Goal: Task Accomplishment & Management: Manage account settings

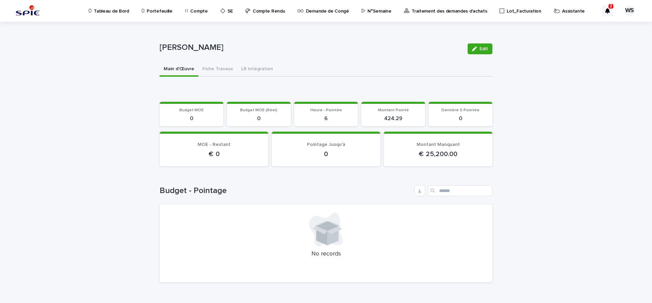
click at [562, 10] on p "Assistante" at bounding box center [573, 7] width 23 height 14
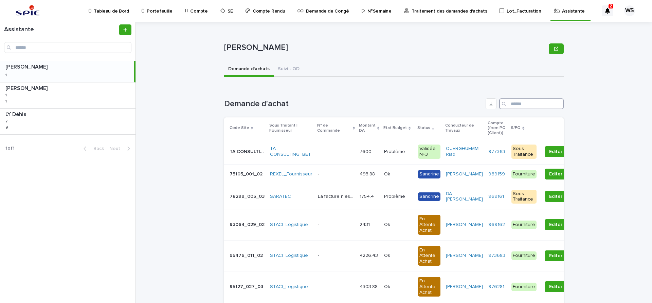
click at [523, 104] on input "Search" at bounding box center [531, 103] width 65 height 11
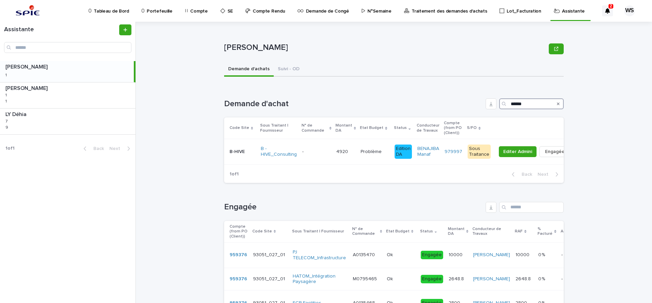
drag, startPoint x: 539, startPoint y: 103, endPoint x: 390, endPoint y: 100, distance: 149.5
click at [499, 100] on input "******" at bounding box center [531, 103] width 65 height 11
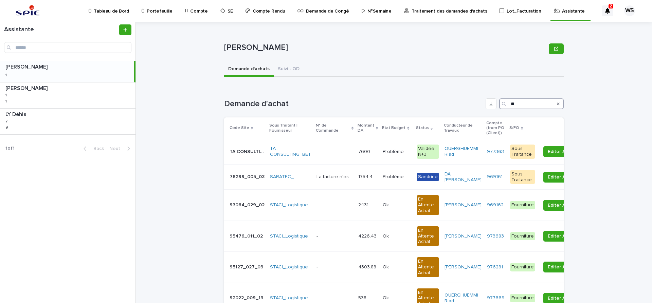
type input "*"
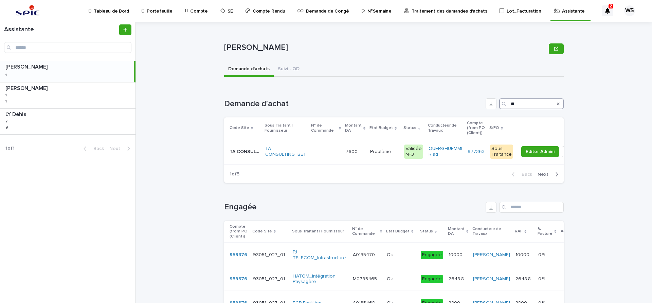
type input "*"
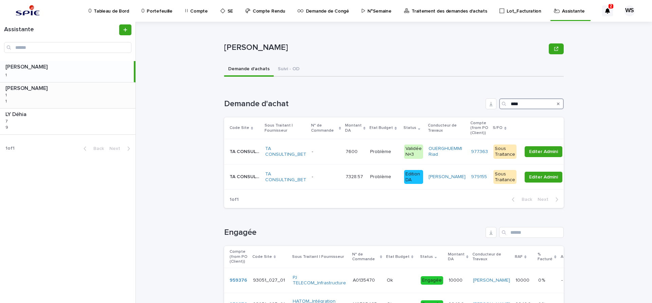
type input "****"
click at [333, 153] on p at bounding box center [326, 152] width 29 height 6
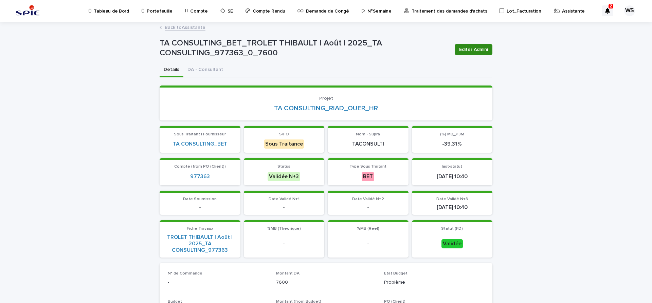
click at [472, 51] on span "Editer Admini" at bounding box center [473, 49] width 29 height 7
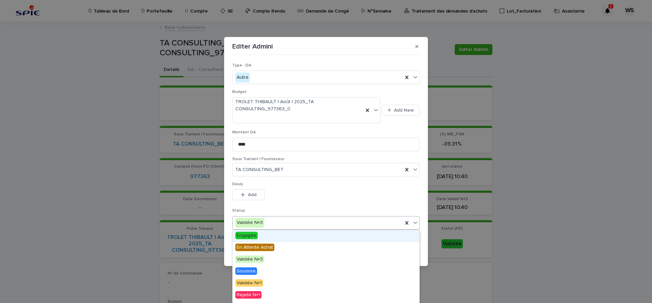
click at [416, 222] on icon at bounding box center [415, 222] width 7 height 7
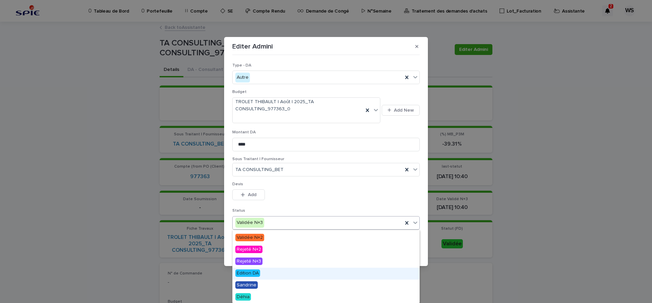
drag, startPoint x: 257, startPoint y: 276, endPoint x: 254, endPoint y: 273, distance: 4.3
click at [254, 273] on span "Edition DA" at bounding box center [247, 273] width 25 height 7
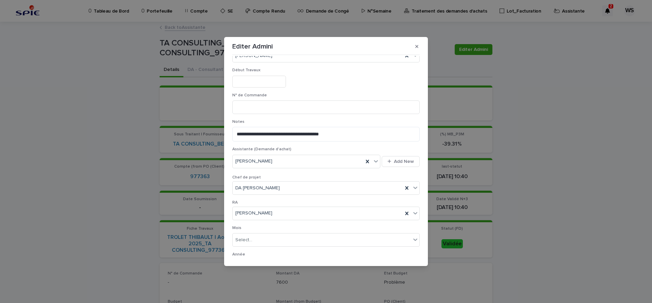
scroll to position [372, 0]
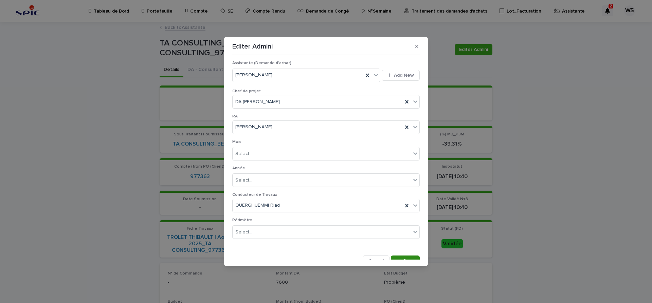
click at [409, 259] on span "Save" at bounding box center [408, 261] width 11 height 5
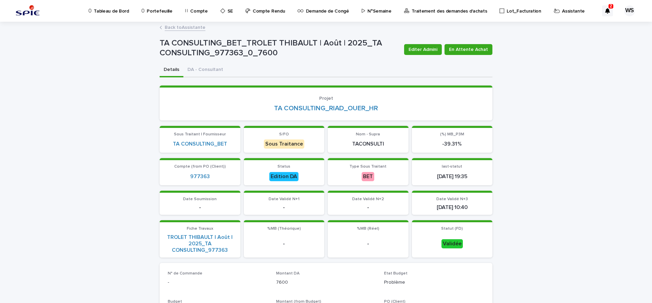
click at [195, 25] on link "Back to Assistante" at bounding box center [185, 27] width 41 height 8
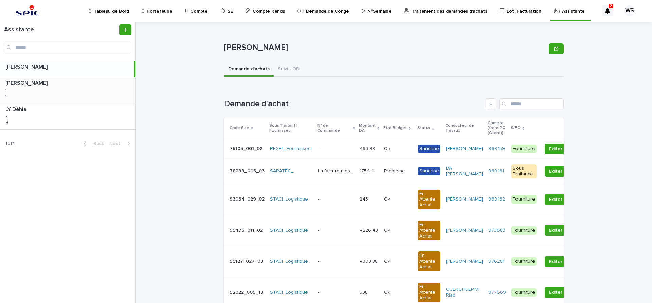
click at [66, 94] on div "[PERSON_NAME] 1 1 1 1" at bounding box center [68, 90] width 136 height 26
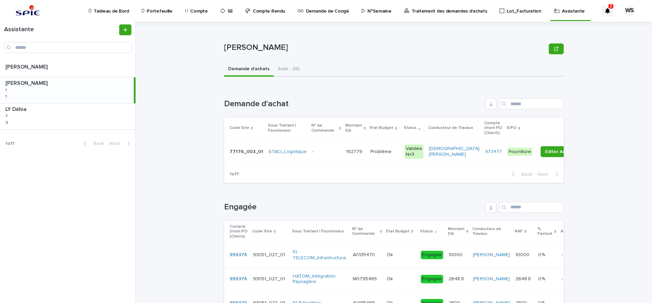
click at [354, 159] on td "1927.79 1927.79" at bounding box center [355, 151] width 24 height 25
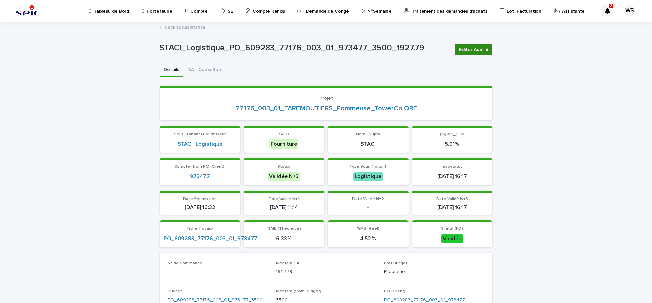
click at [479, 49] on span "Editer Admini" at bounding box center [473, 49] width 29 height 7
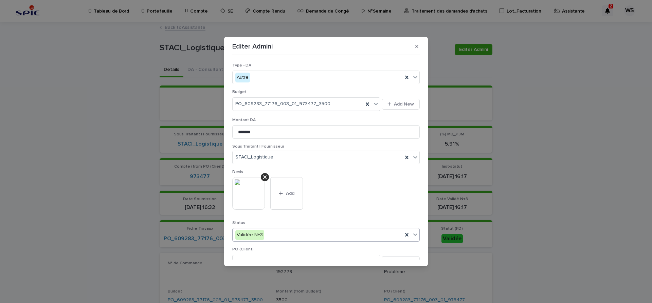
click at [416, 233] on icon at bounding box center [415, 234] width 7 height 7
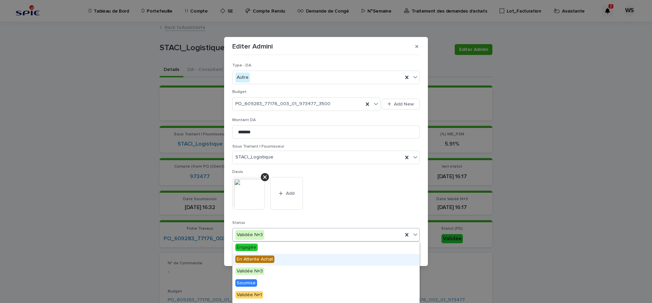
click at [266, 260] on span "En Attente Achat" at bounding box center [254, 259] width 39 height 7
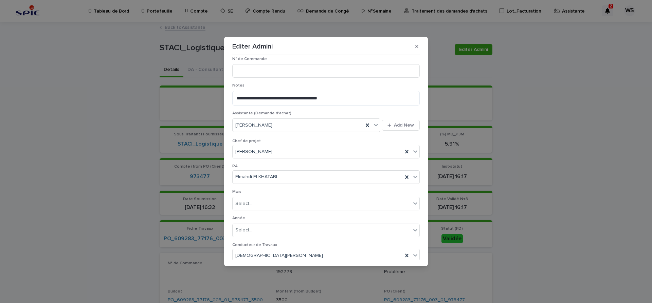
scroll to position [342, 0]
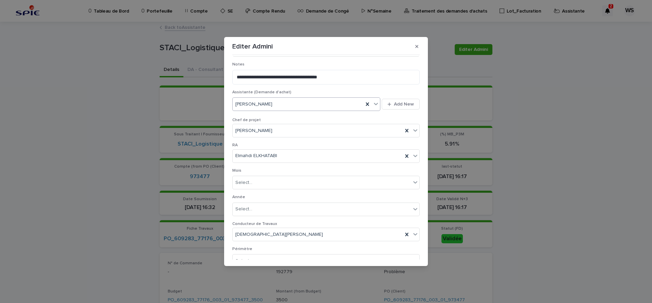
click at [375, 105] on icon at bounding box center [376, 104] width 7 height 7
click at [265, 143] on div "[PERSON_NAME]" at bounding box center [307, 142] width 148 height 12
click at [265, 143] on div "Chef de projet [PERSON_NAME]" at bounding box center [325, 130] width 187 height 25
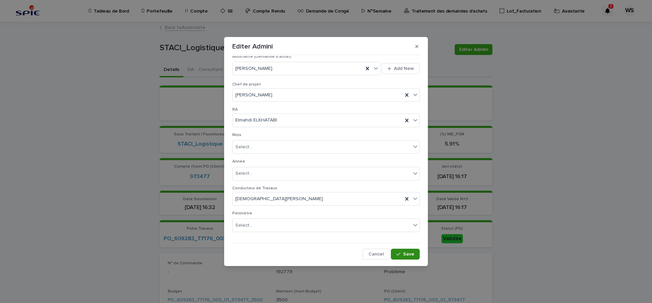
click at [412, 253] on span "Save" at bounding box center [408, 254] width 11 height 5
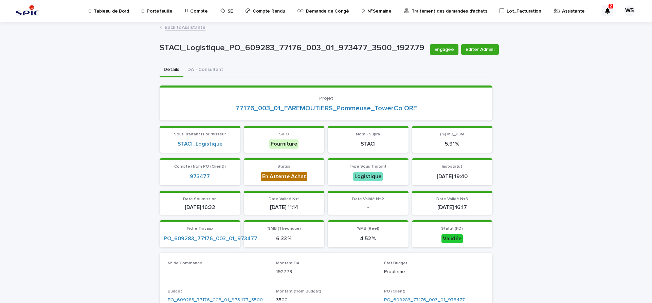
click at [198, 29] on link "Back to Assistante" at bounding box center [185, 27] width 41 height 8
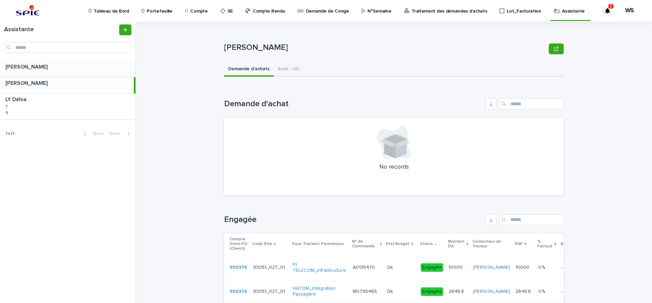
click at [71, 69] on p at bounding box center [68, 67] width 127 height 6
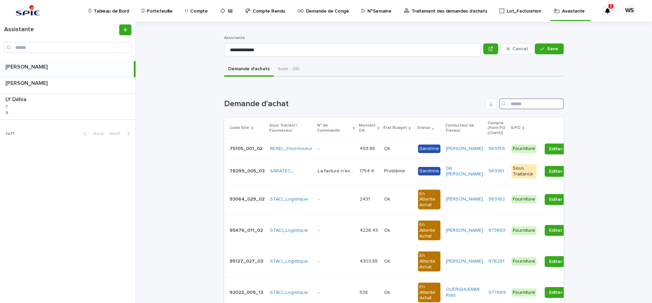
click at [514, 101] on input "Search" at bounding box center [531, 103] width 65 height 11
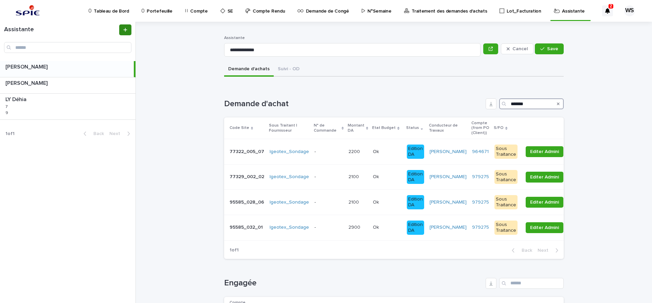
type input "*******"
